Goal: Transaction & Acquisition: Purchase product/service

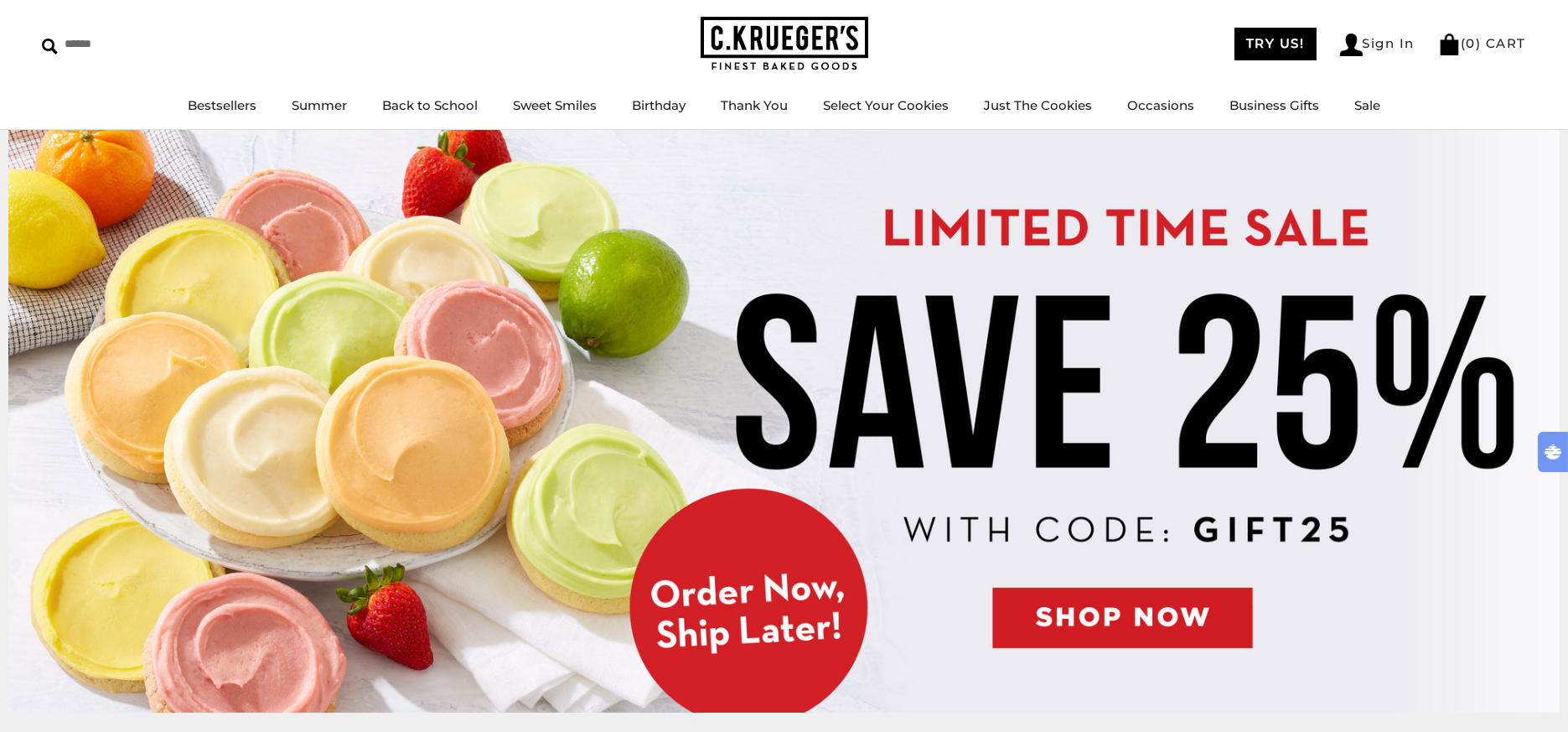
scroll to position [93, 0]
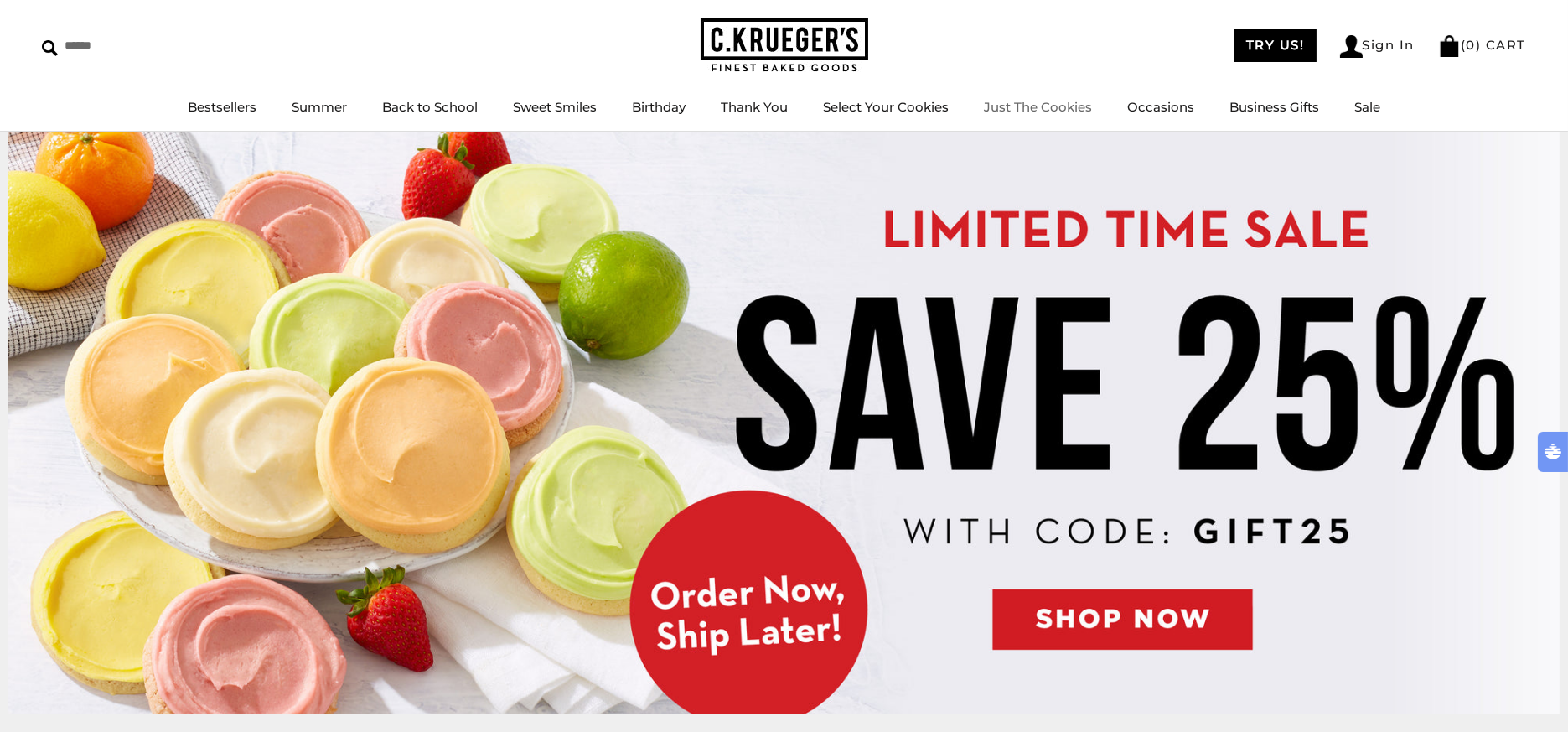
click at [1009, 99] on link "Just The Cookies" at bounding box center [1038, 107] width 108 height 16
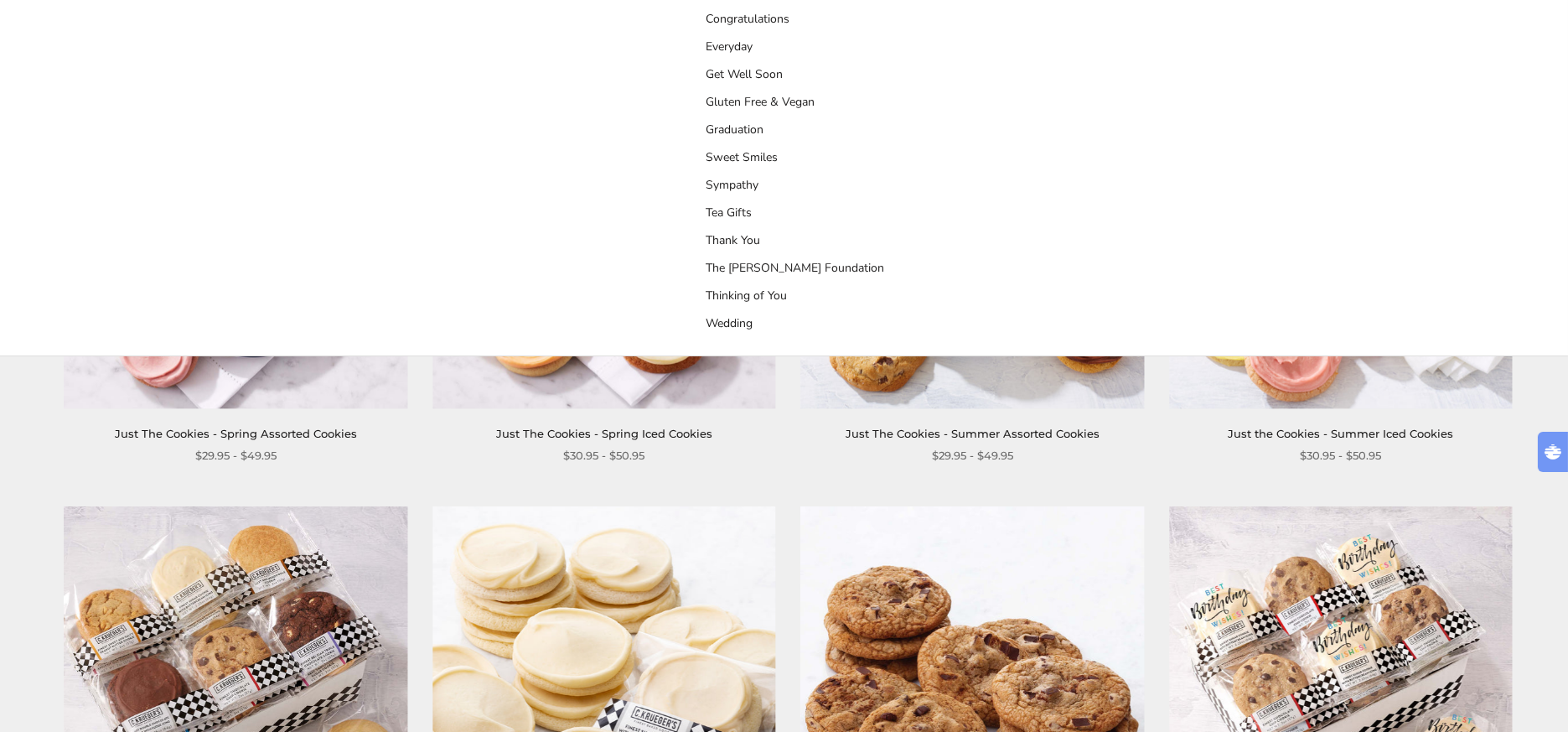
scroll to position [373, 0]
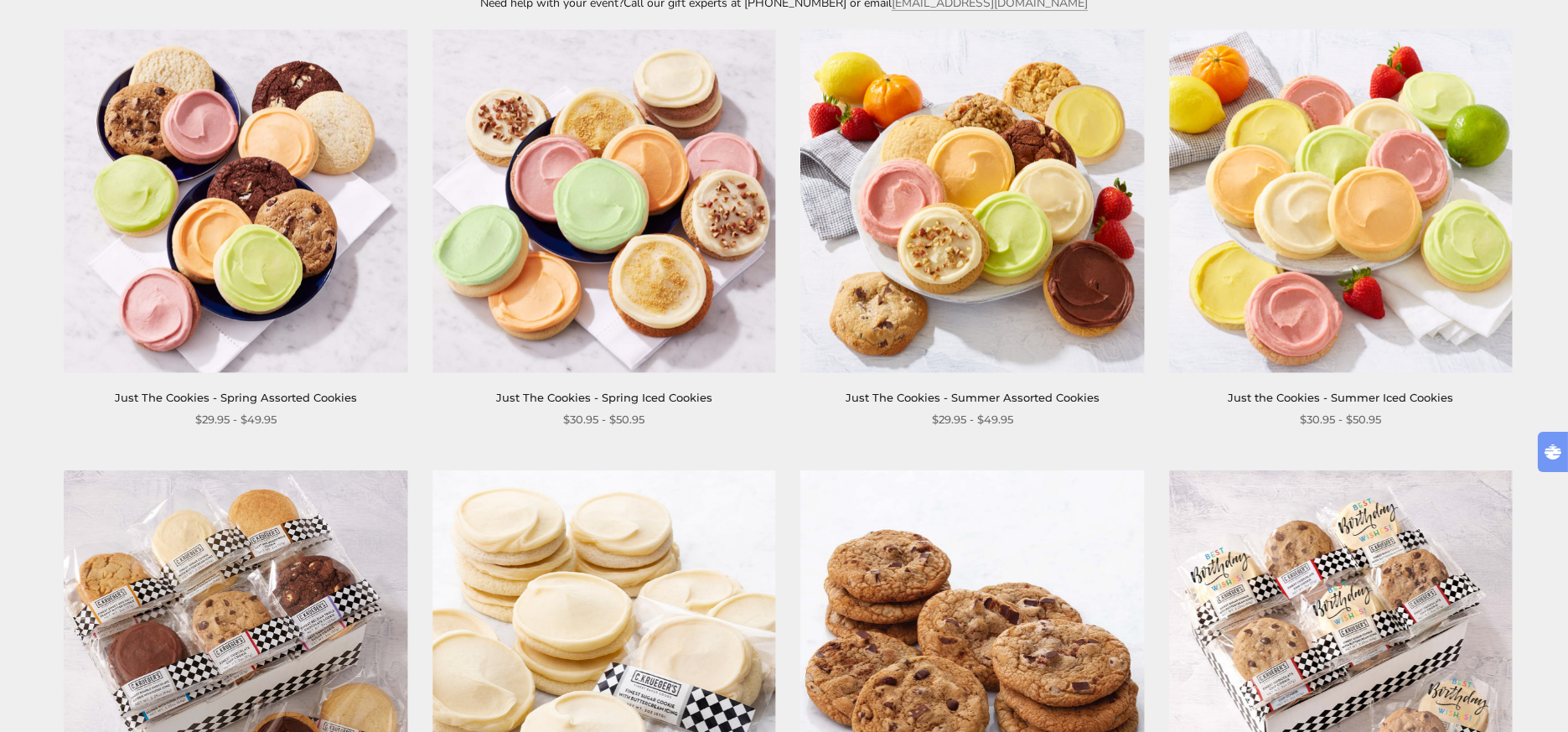
click at [647, 241] on img at bounding box center [603, 200] width 342 height 343
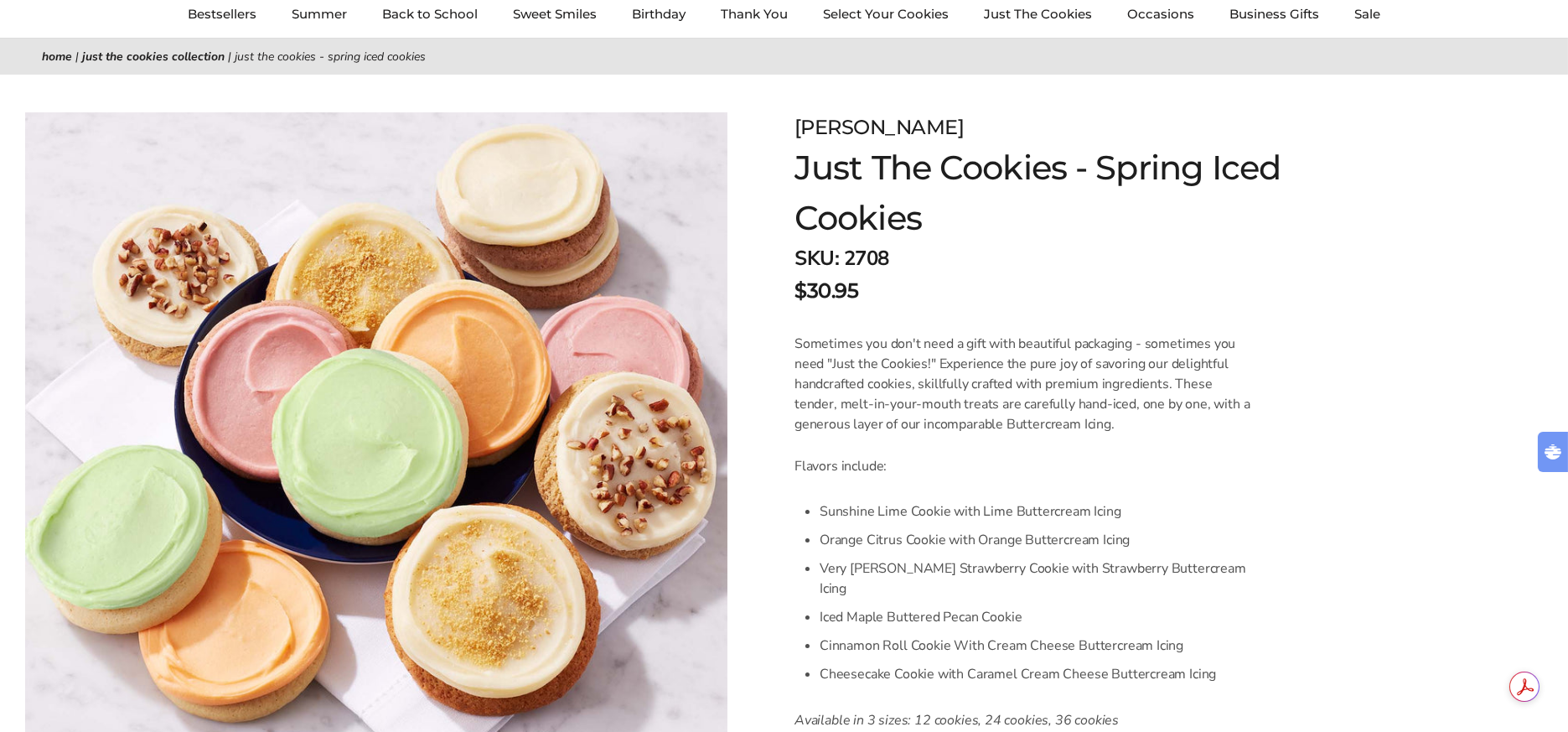
click at [1027, 401] on div "Sometimes you don't need a gift with beautiful packaging - sometimes you need "…" at bounding box center [1024, 583] width 459 height 499
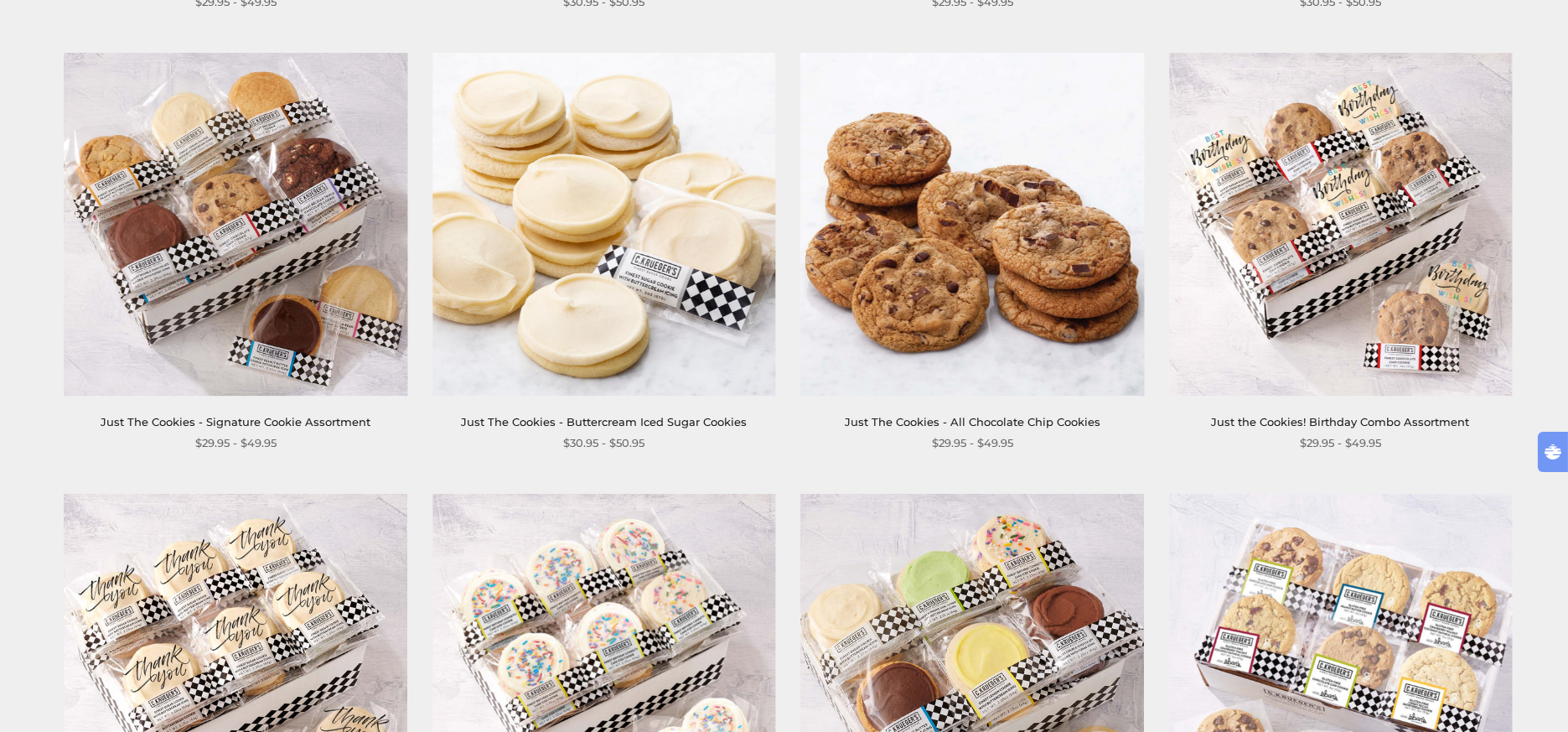
scroll to position [745, 0]
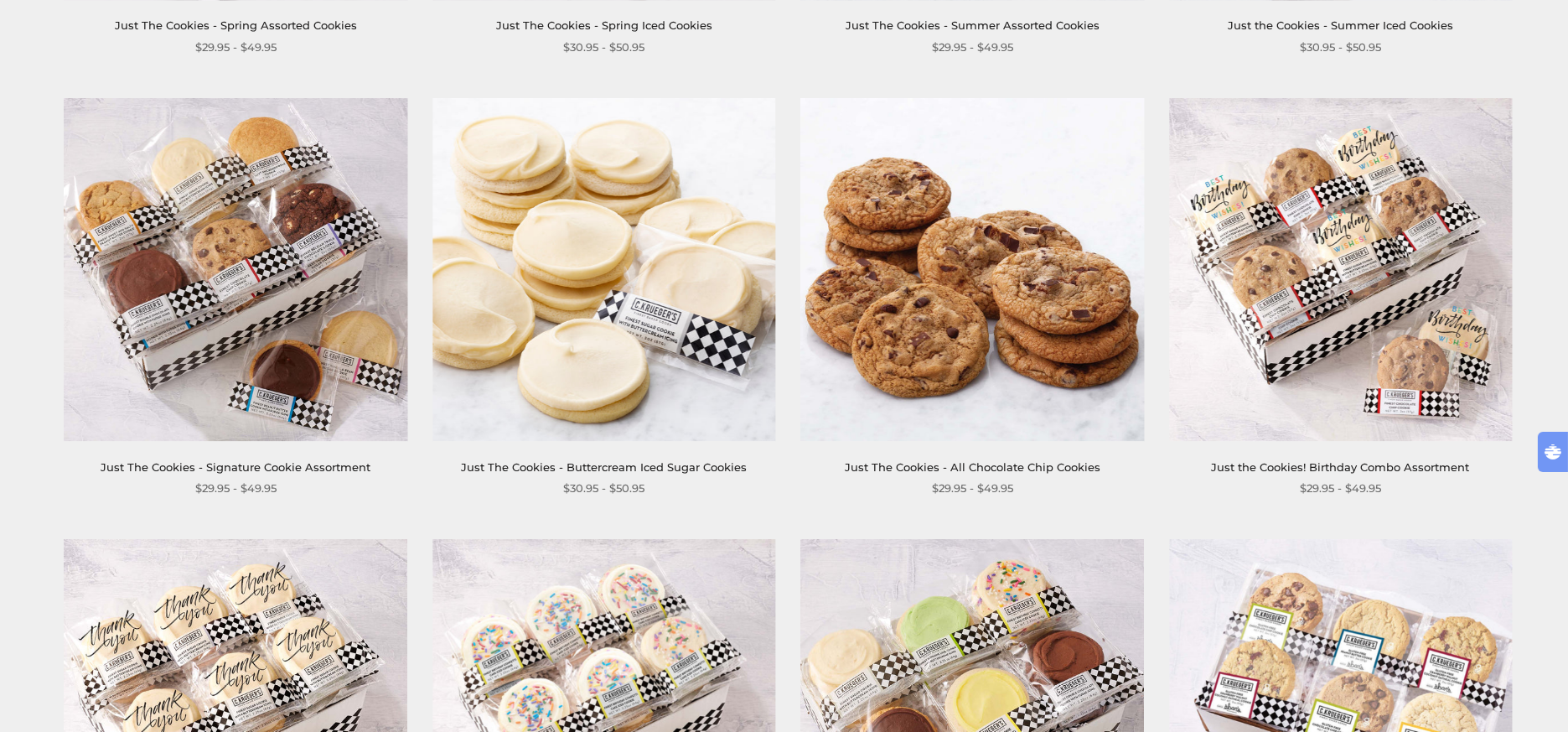
click at [241, 262] on img at bounding box center [235, 269] width 342 height 343
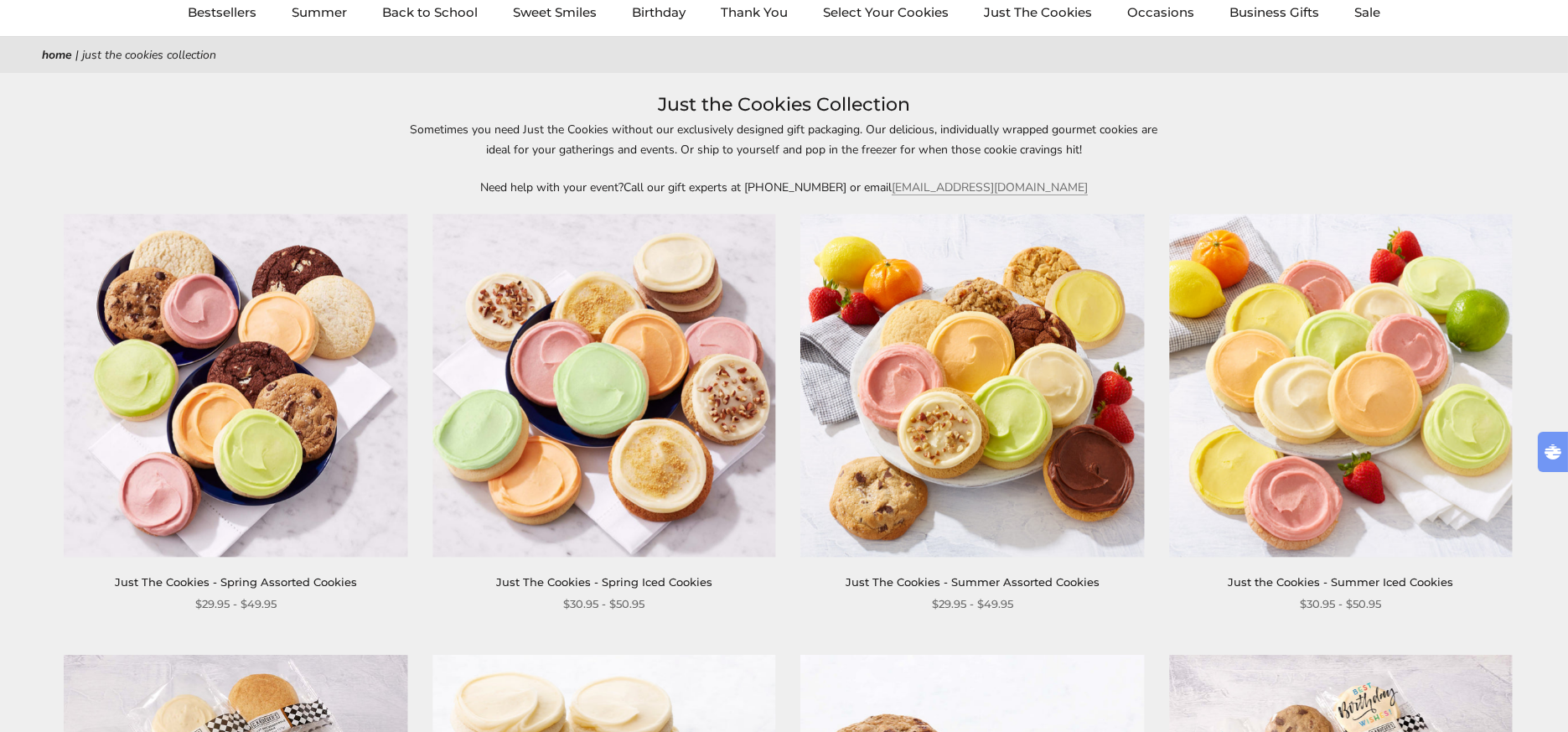
scroll to position [279, 0]
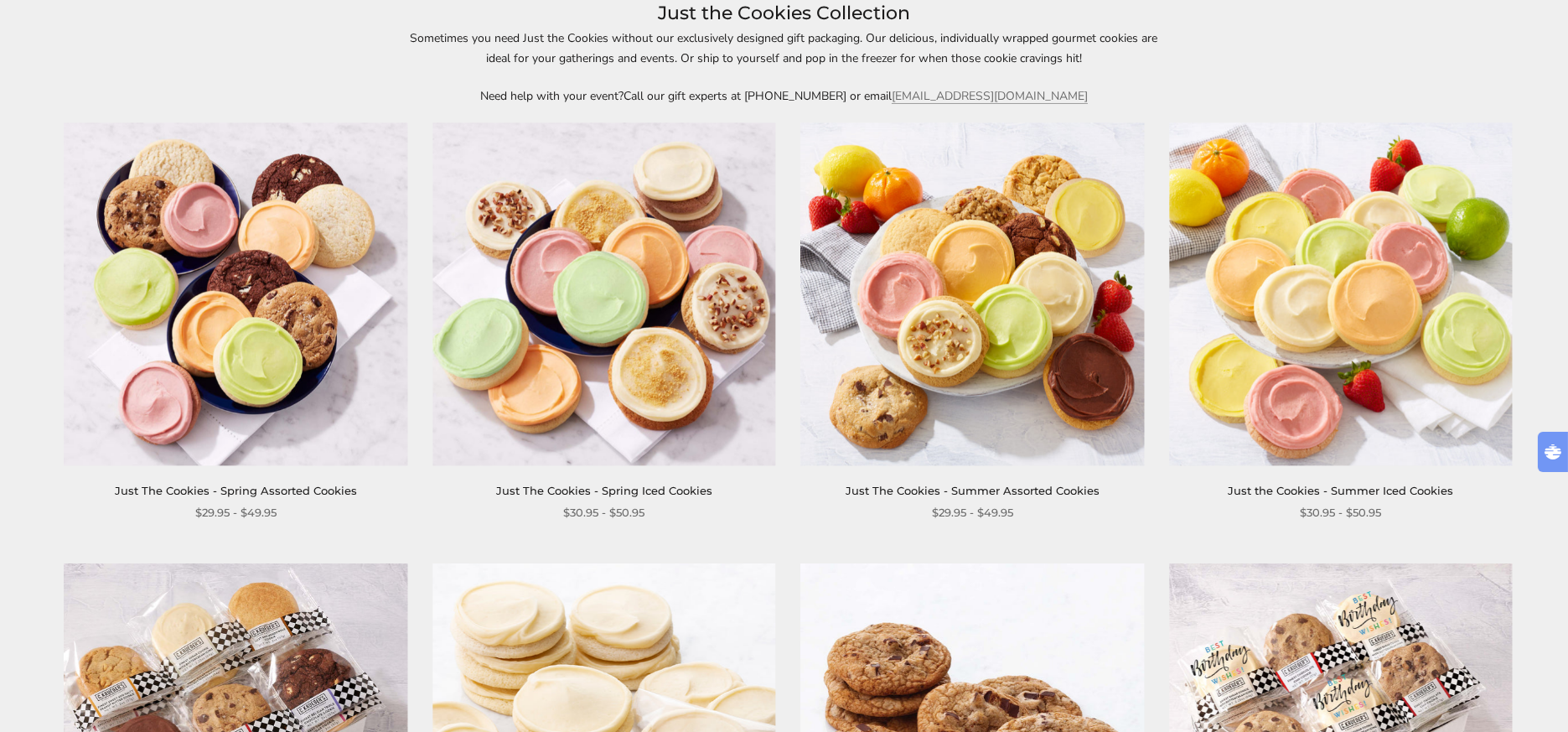
click at [1291, 282] on img at bounding box center [1340, 293] width 342 height 343
click at [276, 266] on img at bounding box center [235, 293] width 342 height 343
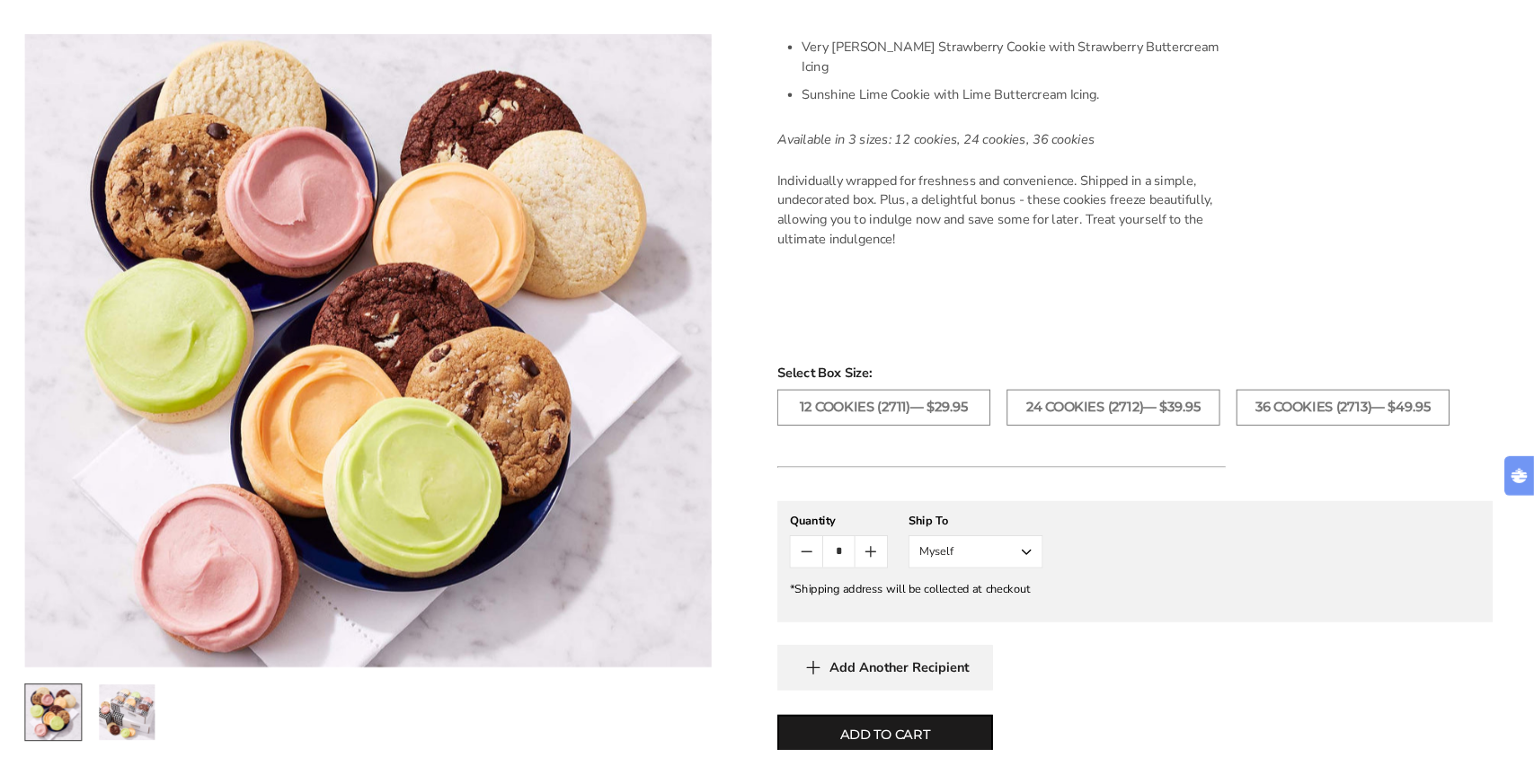
scroll to position [898, 0]
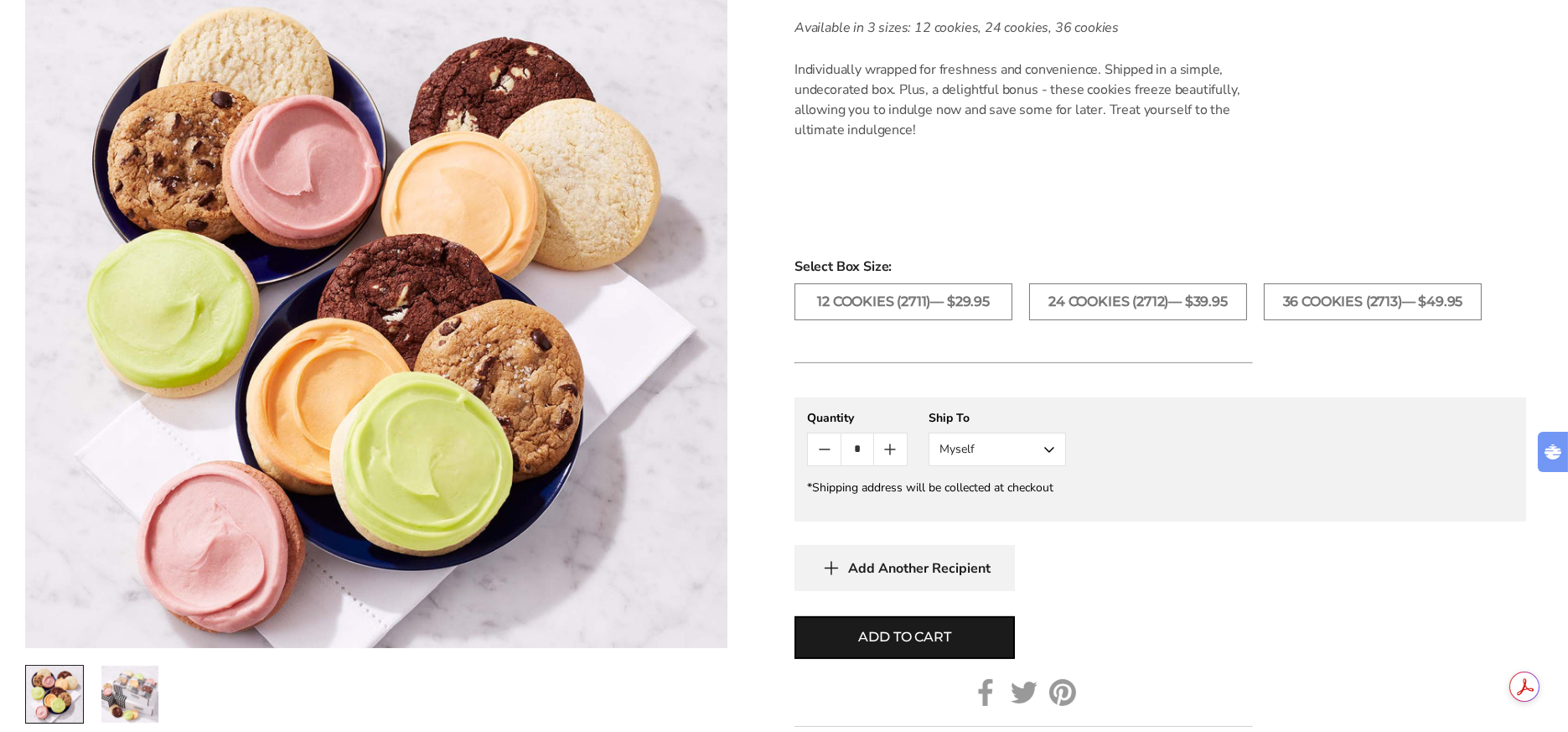
click at [1354, 617] on div "Add to cart" at bounding box center [1160, 638] width 732 height 43
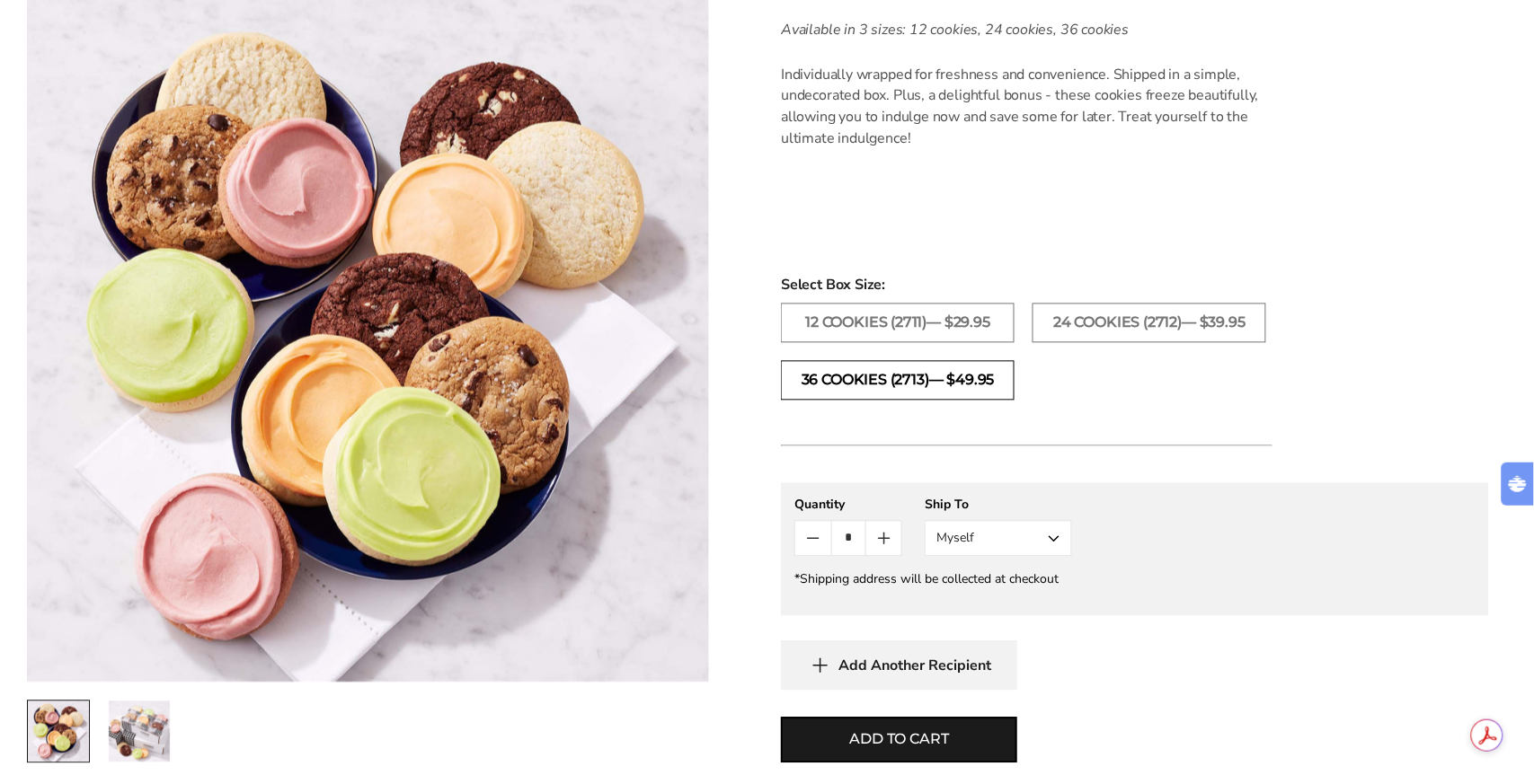
click at [899, 361] on label "36 COOKIES (2713)— $49.95" at bounding box center [898, 381] width 234 height 40
click at [887, 528] on icon "Count plus" at bounding box center [884, 539] width 22 height 22
click at [1217, 580] on div "**********" at bounding box center [1135, 587] width 708 height 208
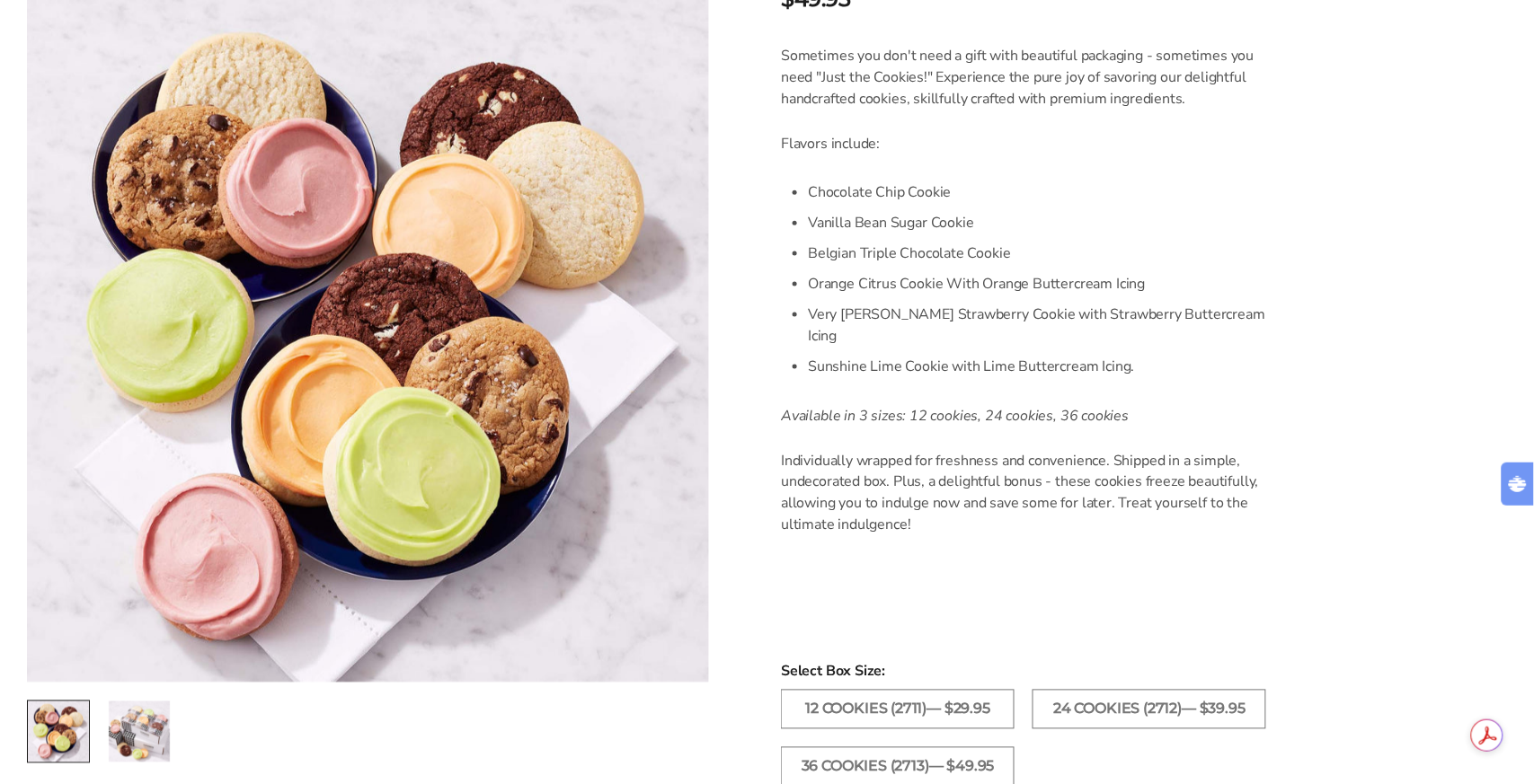
scroll to position [498, 0]
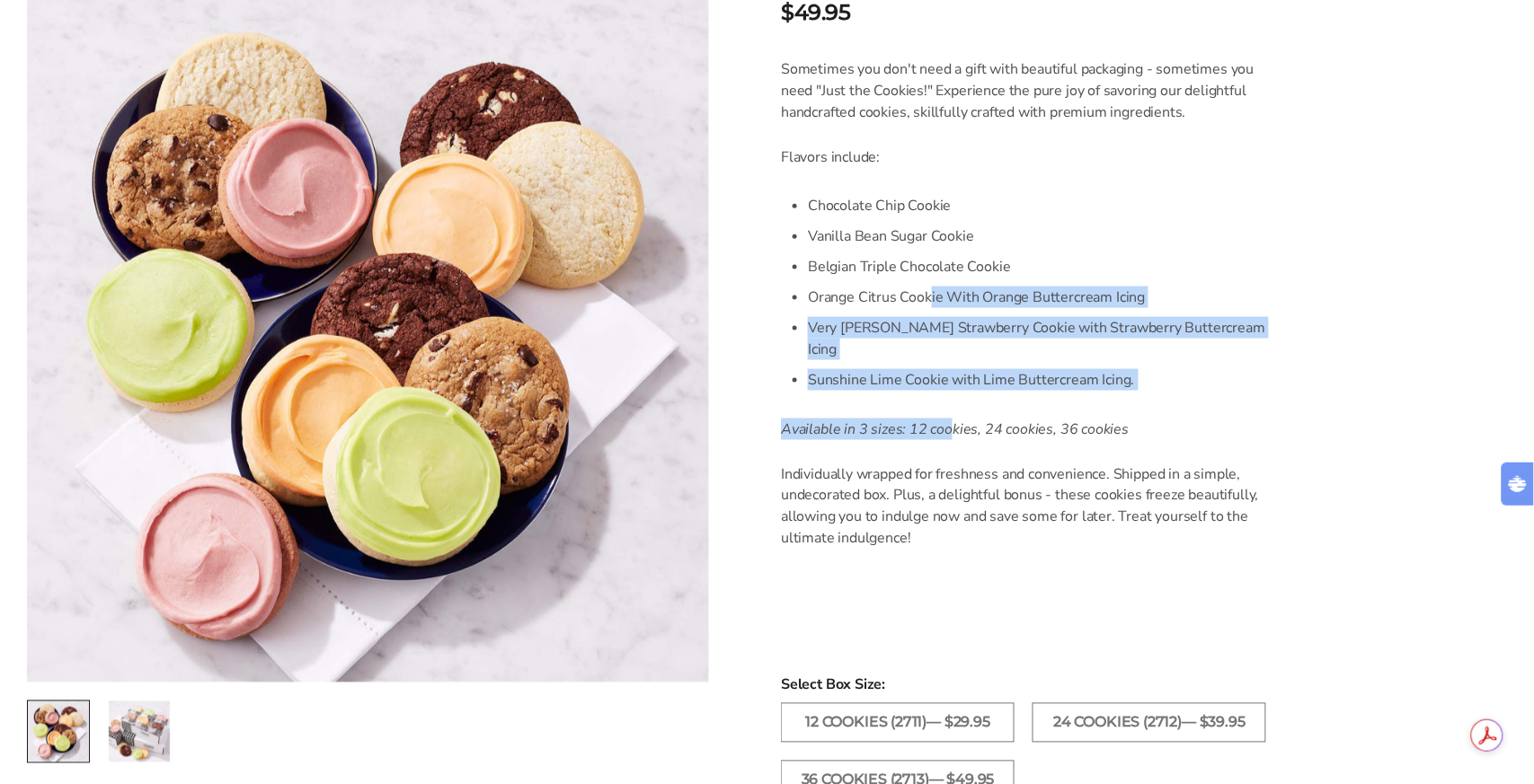
drag, startPoint x: 949, startPoint y: 340, endPoint x: 929, endPoint y: 273, distance: 69.9
click at [929, 273] on div "Sometimes you don't need a gift with beautiful packaging - sometimes you need "…" at bounding box center [1026, 348] width 492 height 580
click at [929, 282] on li "Orange Citrus Cookie With Orange Buttercream Icing" at bounding box center [1040, 297] width 464 height 30
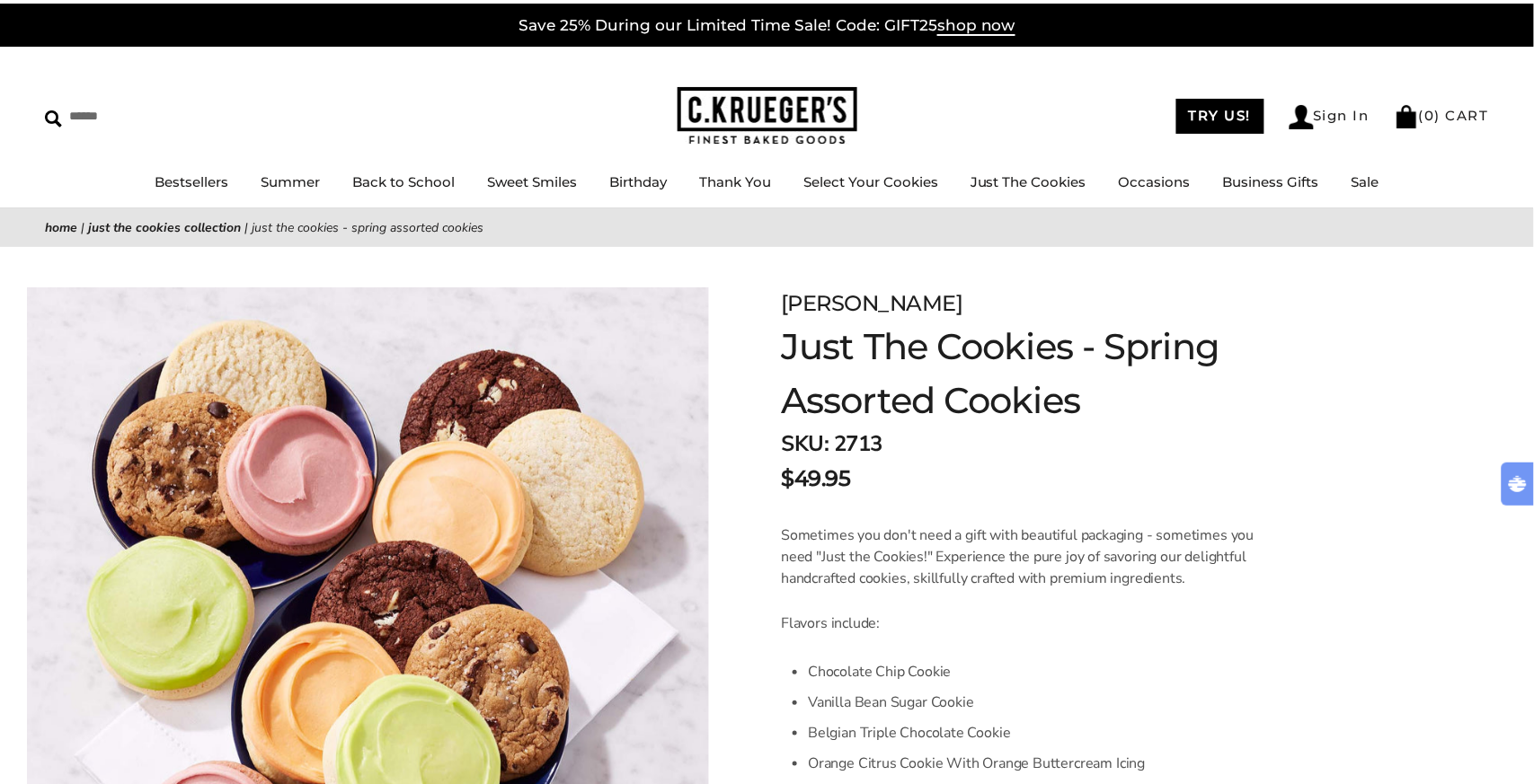
scroll to position [0, 0]
